Goal: Task Accomplishment & Management: Use online tool/utility

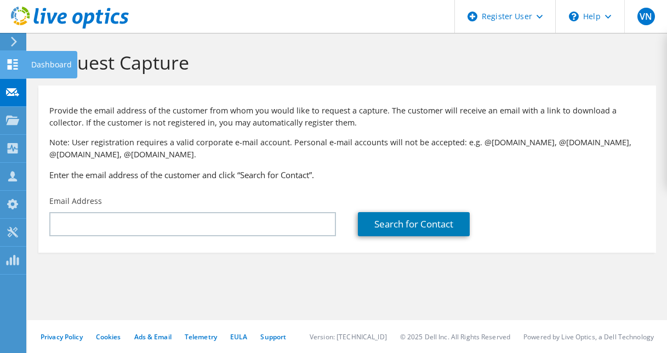
click at [12, 63] on use at bounding box center [13, 64] width 10 height 10
